Goal: Information Seeking & Learning: Learn about a topic

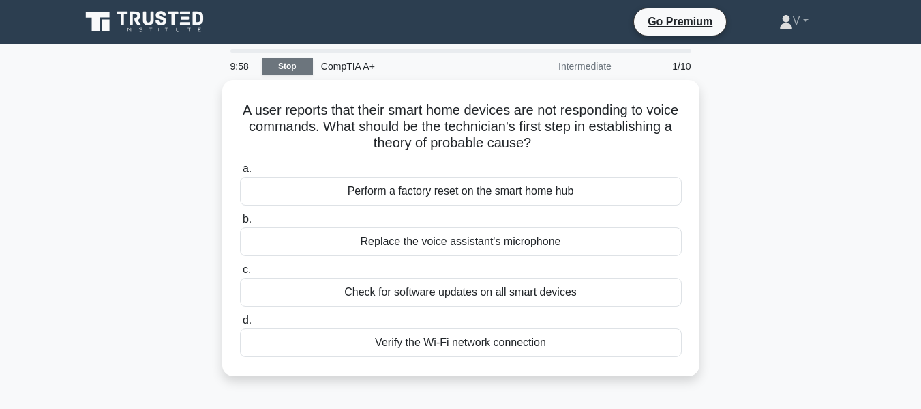
click at [291, 71] on link "Stop" at bounding box center [287, 66] width 51 height 17
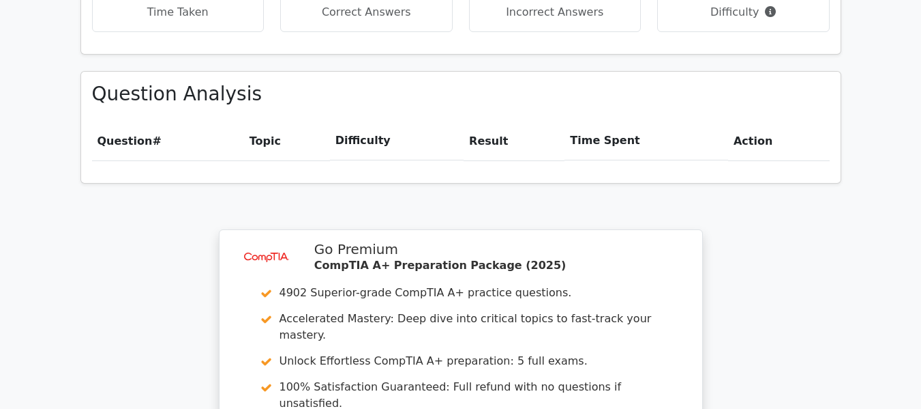
scroll to position [1212, 0]
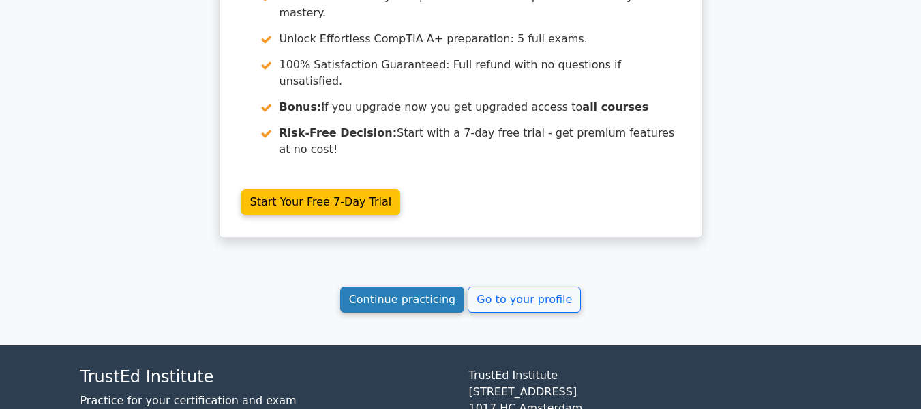
click at [389, 286] on link "Continue practicing" at bounding box center [402, 299] width 125 height 26
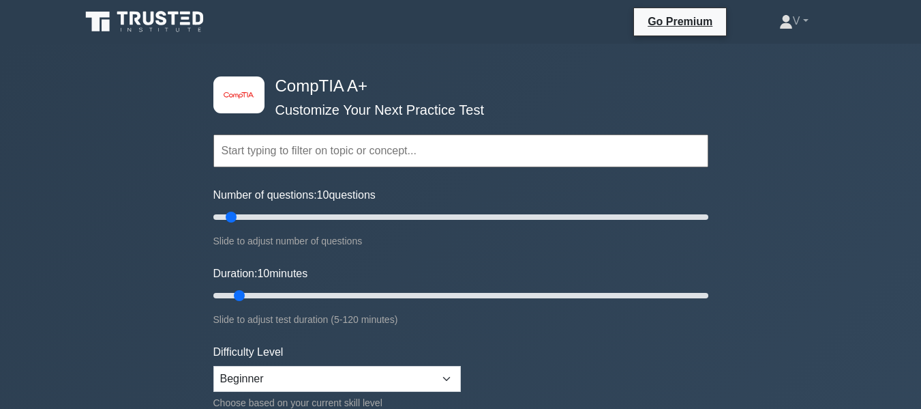
scroll to position [341, 0]
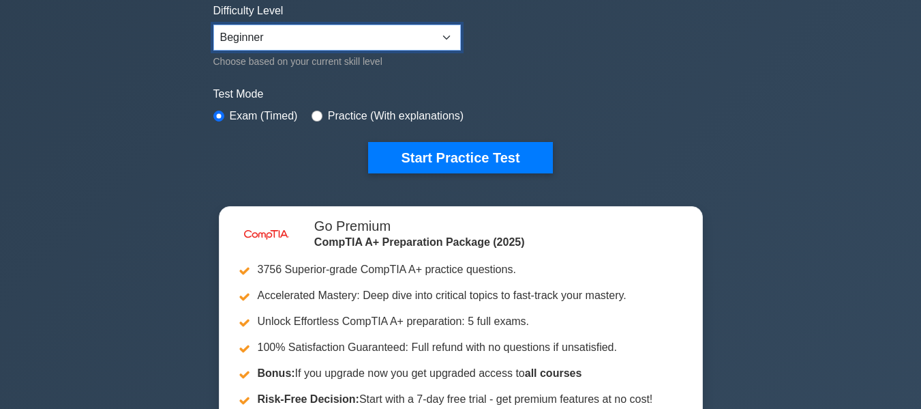
drag, startPoint x: 404, startPoint y: 32, endPoint x: 392, endPoint y: 45, distance: 17.4
click at [404, 32] on select "Beginner Intermediate Expert" at bounding box center [337, 38] width 248 height 26
select select "expert"
click at [213, 25] on select "Beginner Intermediate Expert" at bounding box center [337, 38] width 248 height 26
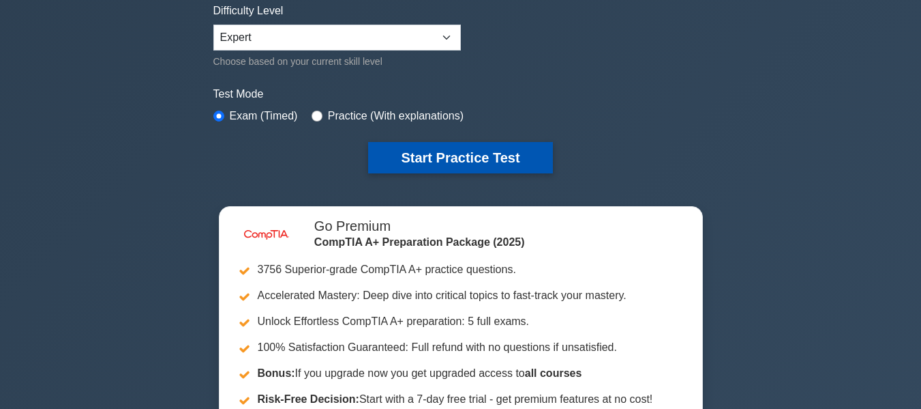
click at [456, 145] on button "Start Practice Test" at bounding box center [460, 157] width 184 height 31
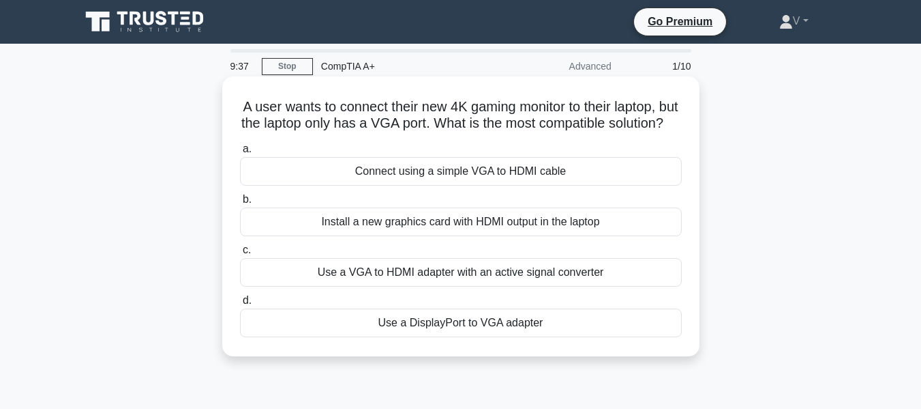
click at [475, 337] on div "Use a DisplayPort to VGA adapter" at bounding box center [461, 322] width 442 height 29
click at [240, 305] on input "d. Use a DisplayPort to VGA adapter" at bounding box center [240, 300] width 0 height 9
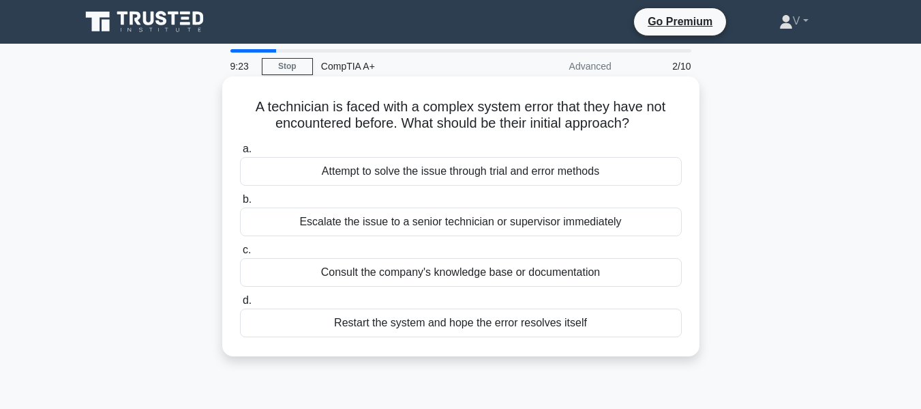
click at [479, 178] on div "Attempt to solve the issue through trial and error methods" at bounding box center [461, 171] width 442 height 29
click at [240, 153] on input "a. Attempt to solve the issue through trial and error methods" at bounding box center [240, 149] width 0 height 9
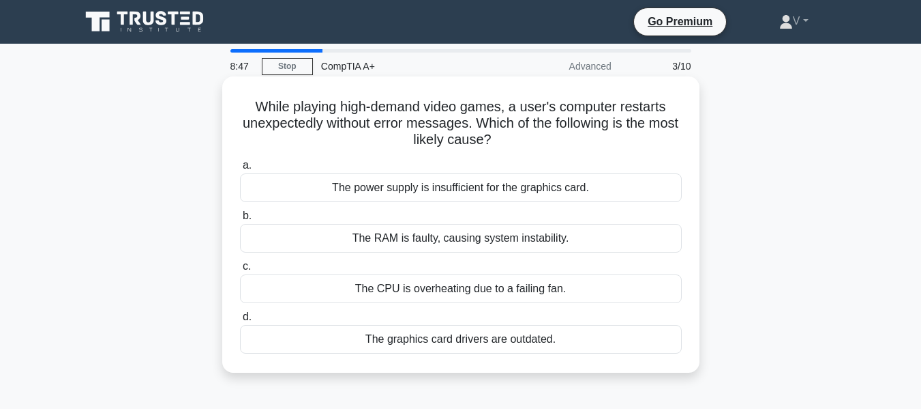
click at [462, 193] on div "The power supply is insufficient for the graphics card." at bounding box center [461, 187] width 442 height 29
click at [240, 170] on input "a. The power supply is insufficient for the graphics card." at bounding box center [240, 165] width 0 height 9
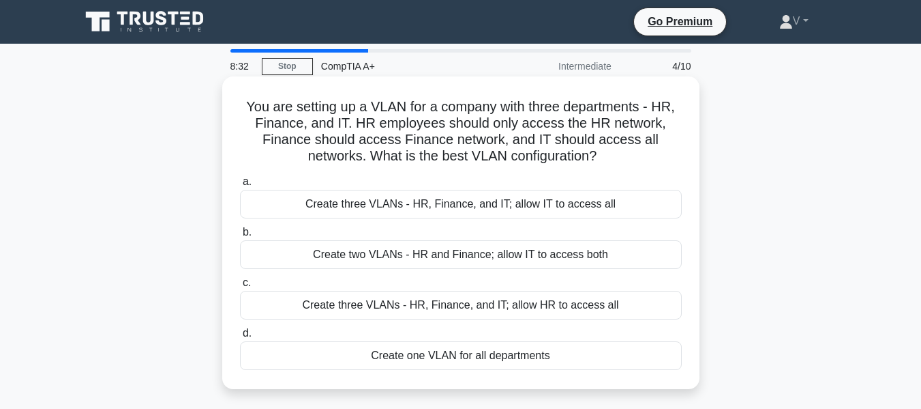
click at [466, 203] on div "Create three VLANs - HR, Finance, and IT; allow IT to access all" at bounding box center [461, 204] width 442 height 29
click at [240, 186] on input "a. Create three VLANs - HR, Finance, and IT; allow IT to access all" at bounding box center [240, 181] width 0 height 9
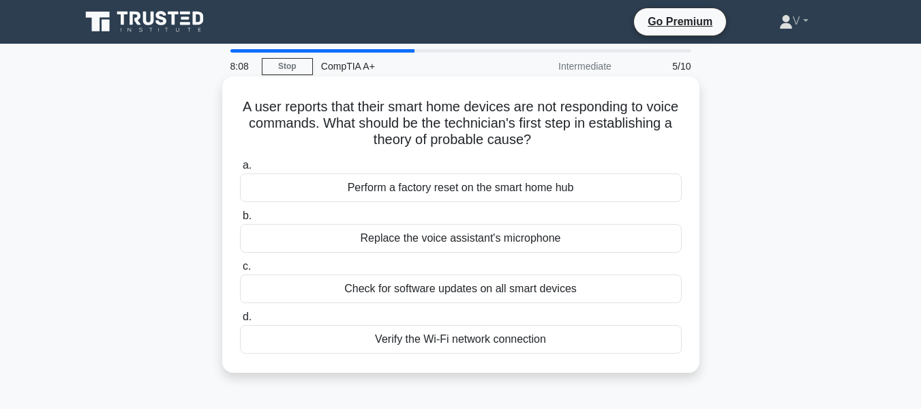
click at [439, 334] on div "Verify the Wi-Fi network connection" at bounding box center [461, 339] width 442 height 29
click at [240, 321] on input "d. Verify the Wi-Fi network connection" at bounding box center [240, 316] width 0 height 9
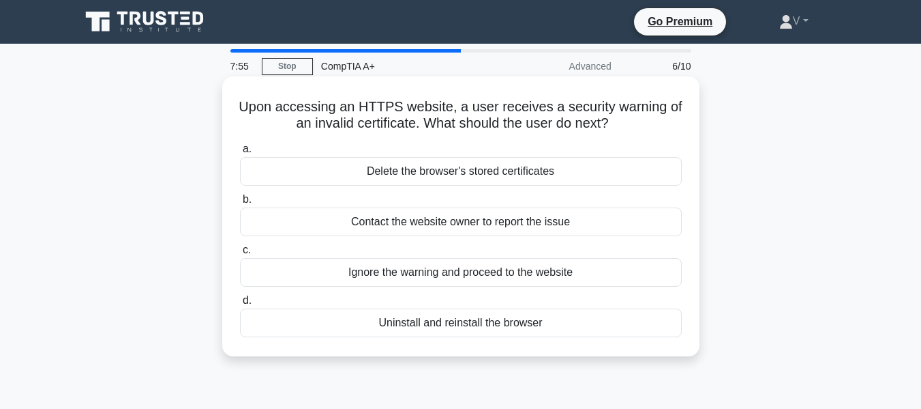
click at [445, 225] on div "Contact the website owner to report the issue" at bounding box center [461, 221] width 442 height 29
click at [240, 204] on input "b. Contact the website owner to report the issue" at bounding box center [240, 199] width 0 height 9
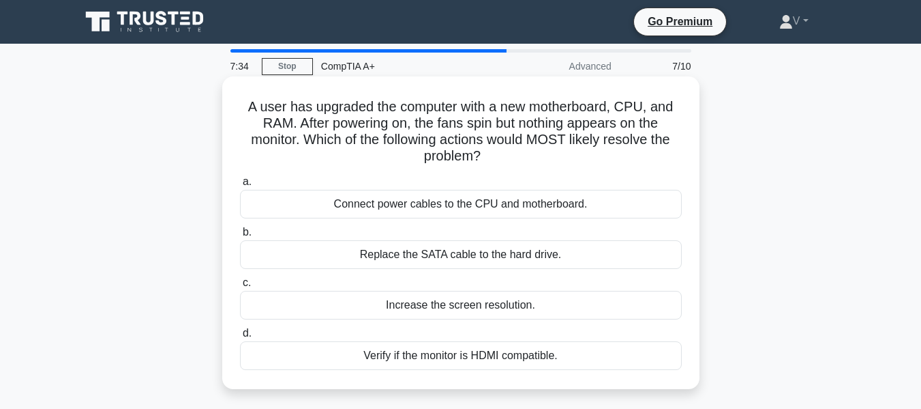
click at [449, 353] on div "Verify if the monitor is HDMI compatible." at bounding box center [461, 355] width 442 height 29
click at [240, 338] on input "d. Verify if the monitor is HDMI compatible." at bounding box center [240, 333] width 0 height 9
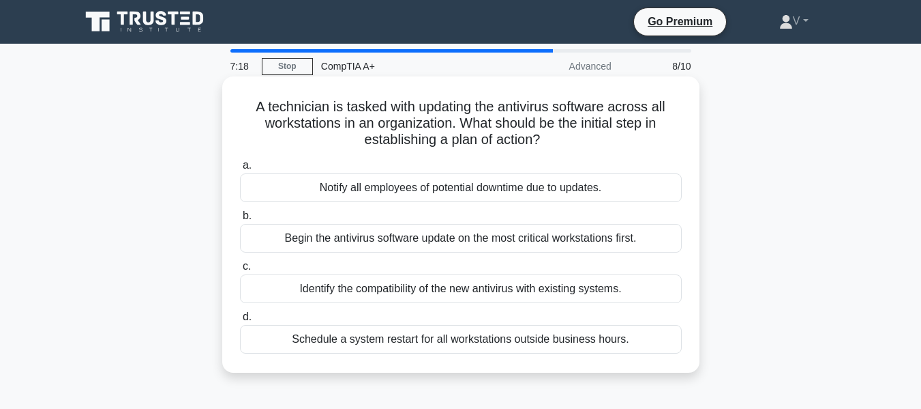
click at [409, 192] on div "Notify all employees of potential downtime due to updates." at bounding box center [461, 187] width 442 height 29
click at [240, 170] on input "a. Notify all employees of potential downtime due to updates." at bounding box center [240, 165] width 0 height 9
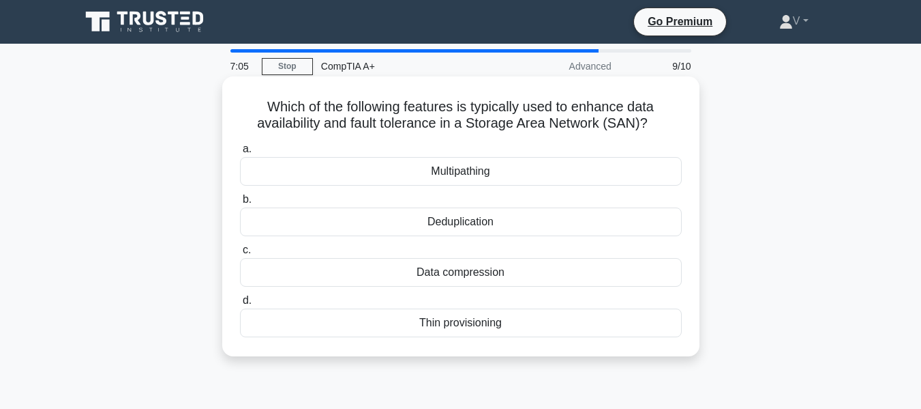
click at [424, 176] on div "Multipathing" at bounding box center [461, 171] width 442 height 29
click at [240, 153] on input "a. Multipathing" at bounding box center [240, 149] width 0 height 9
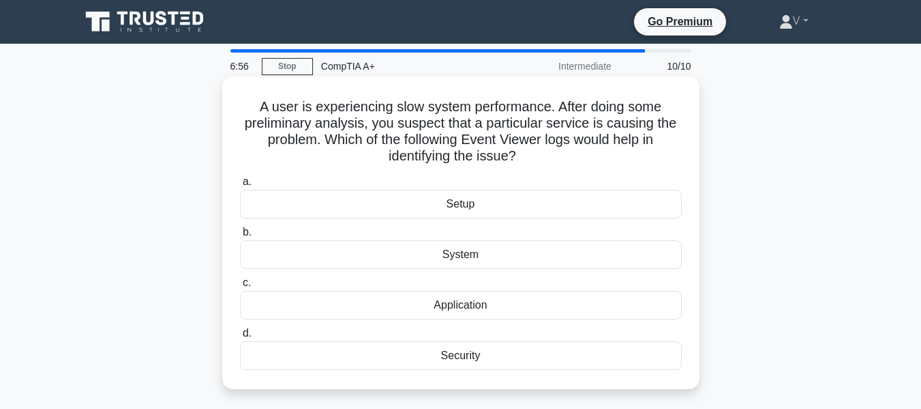
click at [450, 298] on div "Application" at bounding box center [461, 305] width 442 height 29
click at [240, 287] on input "c. Application" at bounding box center [240, 282] width 0 height 9
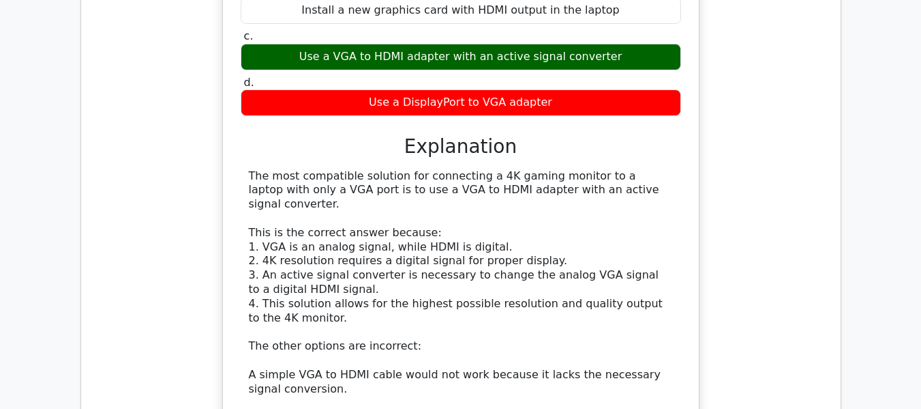
scroll to position [1705, 0]
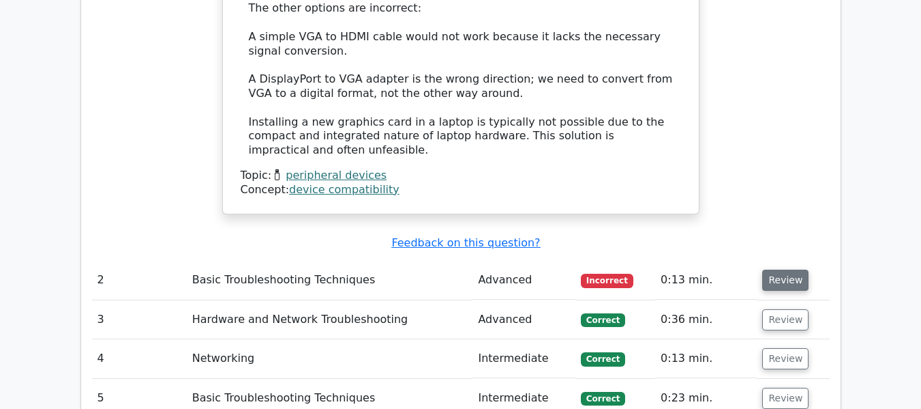
click at [789, 269] on button "Review" at bounding box center [786, 279] width 46 height 21
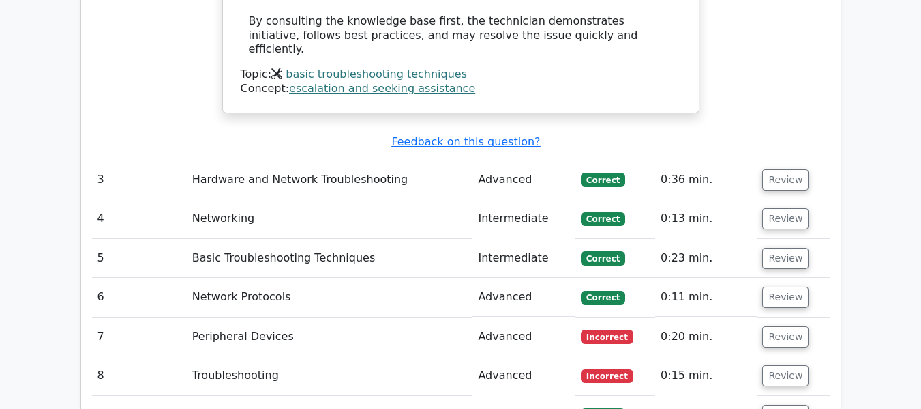
scroll to position [2728, 0]
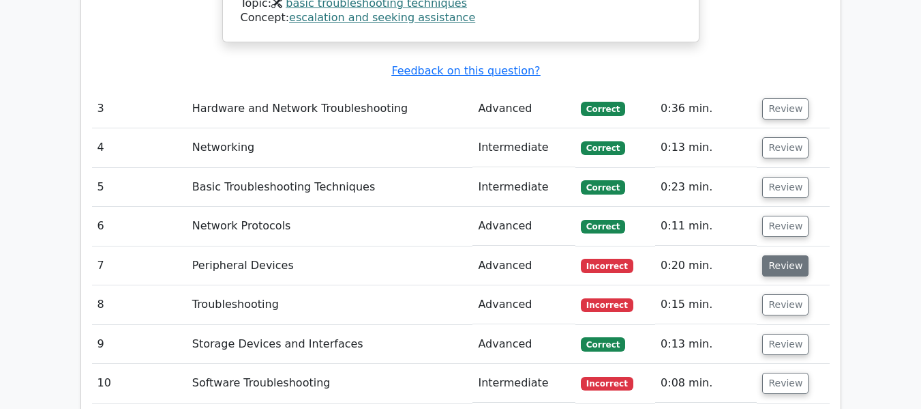
click at [778, 255] on button "Review" at bounding box center [786, 265] width 46 height 21
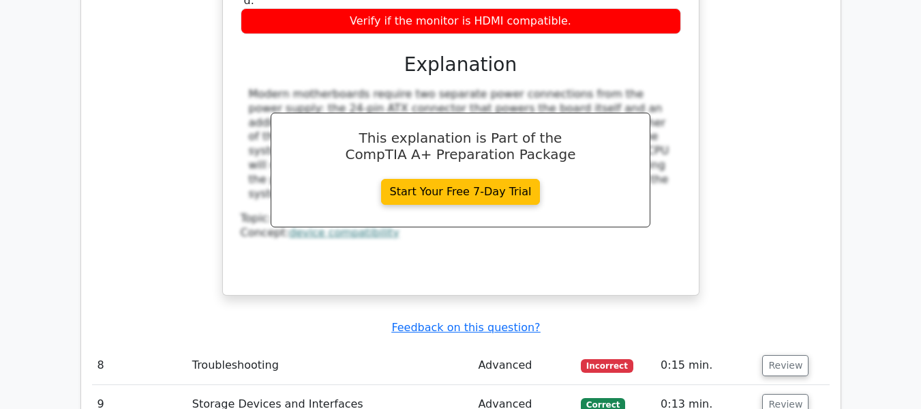
scroll to position [3274, 0]
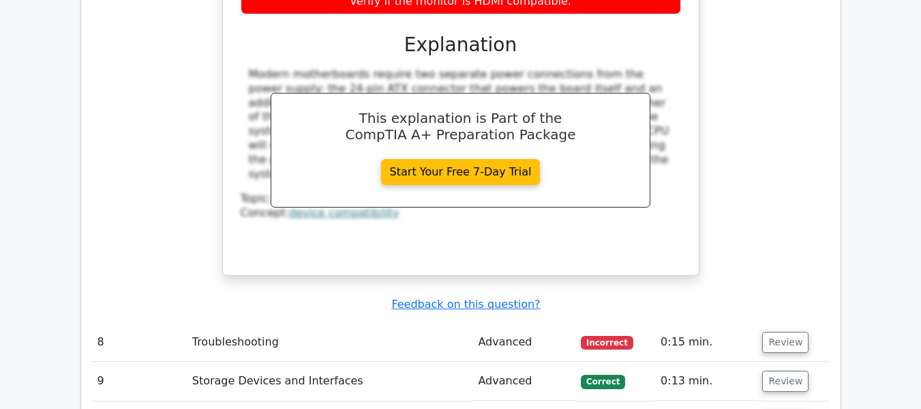
click at [252, 323] on td "Troubleshooting" at bounding box center [330, 342] width 286 height 39
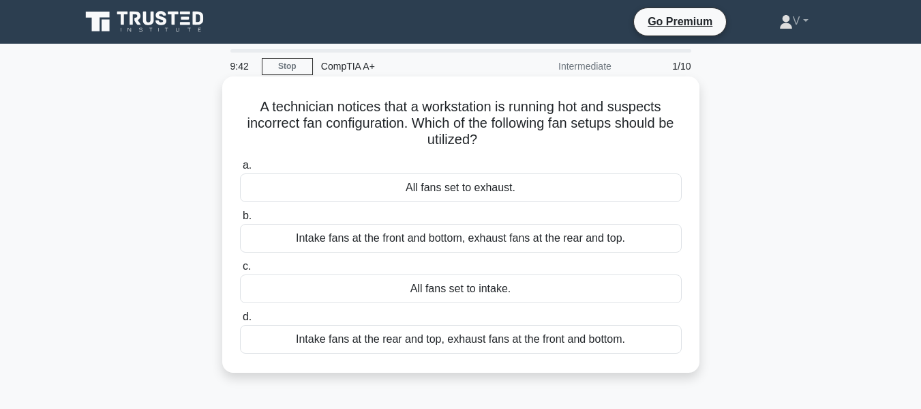
click at [476, 243] on div "Intake fans at the front and bottom, exhaust fans at the rear and top." at bounding box center [461, 238] width 442 height 29
click at [240, 220] on input "b. Intake fans at the front and bottom, exhaust fans at the rear and top." at bounding box center [240, 215] width 0 height 9
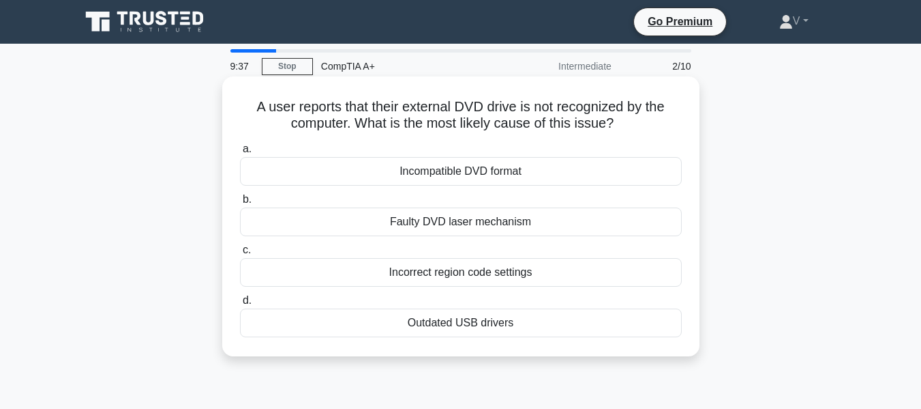
click at [477, 325] on div "Outdated USB drivers" at bounding box center [461, 322] width 442 height 29
click at [240, 305] on input "d. Outdated USB drivers" at bounding box center [240, 300] width 0 height 9
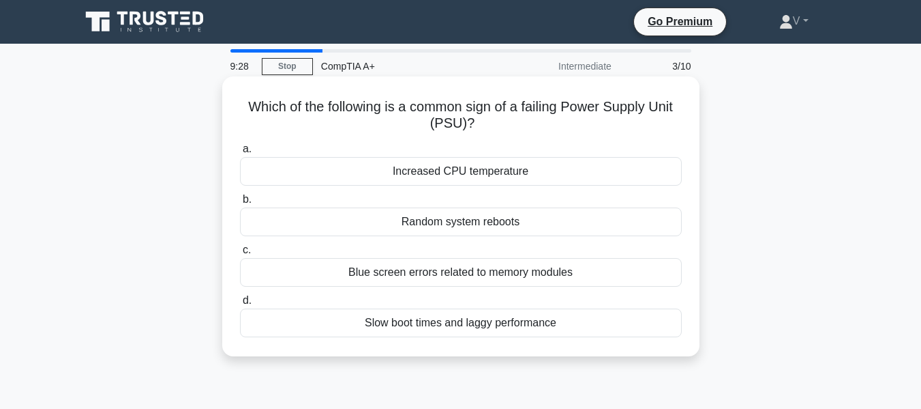
click at [445, 225] on div "Random system reboots" at bounding box center [461, 221] width 442 height 29
click at [240, 204] on input "b. Random system reboots" at bounding box center [240, 199] width 0 height 9
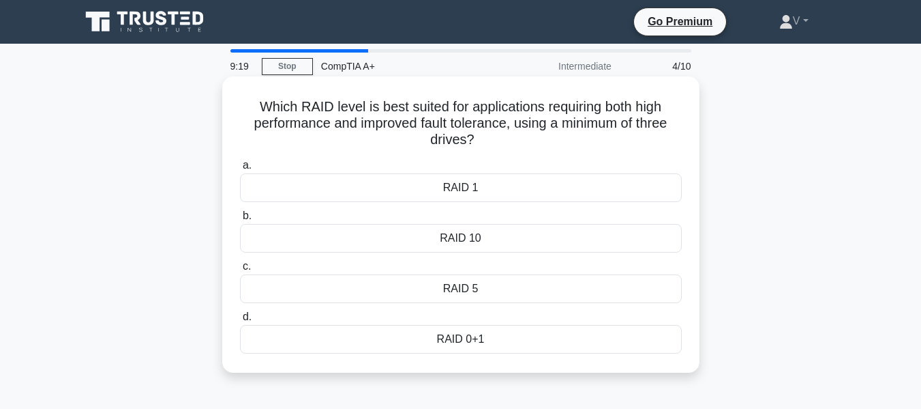
click at [450, 287] on div "RAID 5" at bounding box center [461, 288] width 442 height 29
click at [240, 271] on input "c. RAID 5" at bounding box center [240, 266] width 0 height 9
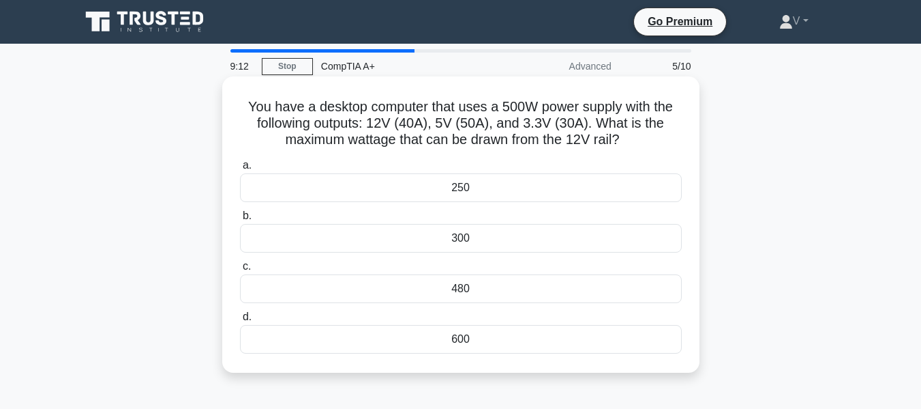
click at [434, 234] on div "300" at bounding box center [461, 238] width 442 height 29
click at [240, 220] on input "b. 300" at bounding box center [240, 215] width 0 height 9
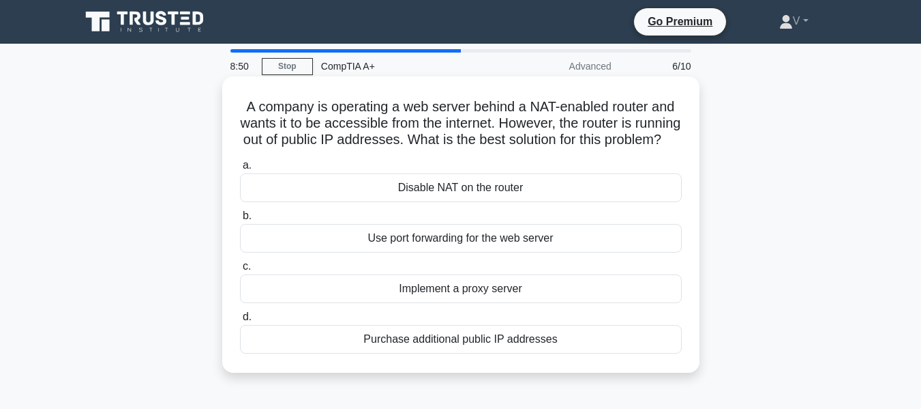
click at [434, 301] on div "Implement a proxy server" at bounding box center [461, 288] width 442 height 29
click at [240, 271] on input "c. Implement a proxy server" at bounding box center [240, 266] width 0 height 9
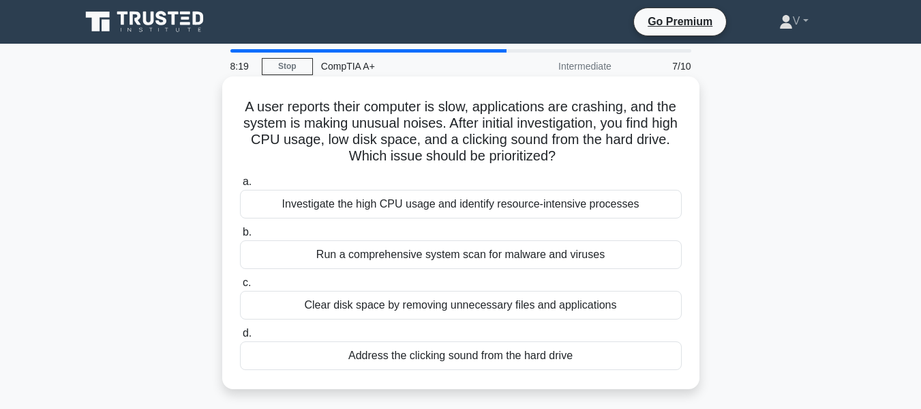
click at [428, 344] on div "Address the clicking sound from the hard drive" at bounding box center [461, 355] width 442 height 29
click at [240, 338] on input "d. Address the clicking sound from the hard drive" at bounding box center [240, 333] width 0 height 9
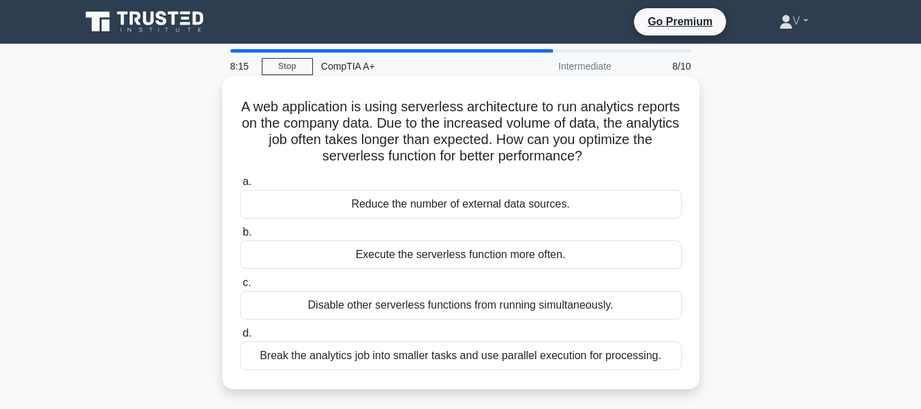
click at [380, 308] on div "Disable other serverless functions from running simultaneously." at bounding box center [461, 305] width 442 height 29
click at [240, 287] on input "c. Disable other serverless functions from running simultaneously." at bounding box center [240, 282] width 0 height 9
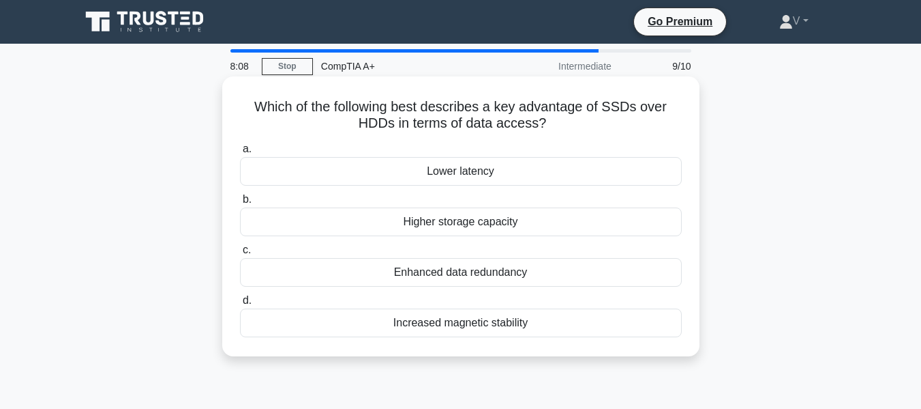
click at [445, 169] on div "Lower latency" at bounding box center [461, 171] width 442 height 29
click at [240, 153] on input "a. Lower latency" at bounding box center [240, 149] width 0 height 9
